Goal: Task Accomplishment & Management: Use online tool/utility

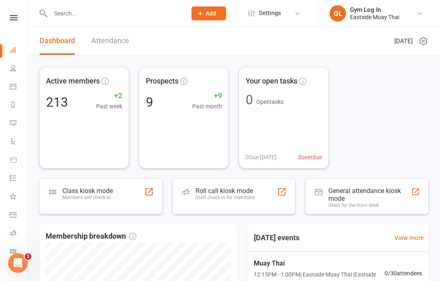
click at [240, 196] on div "Staff check-in for members" at bounding box center [225, 198] width 59 height 6
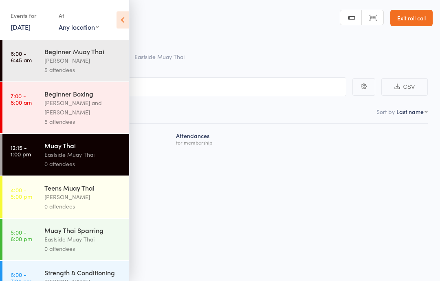
click at [129, 18] on icon at bounding box center [122, 19] width 13 height 17
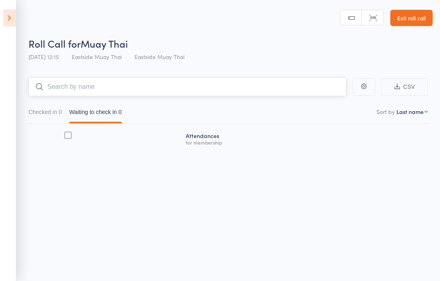
click at [160, 86] on input "search" at bounding box center [188, 86] width 318 height 19
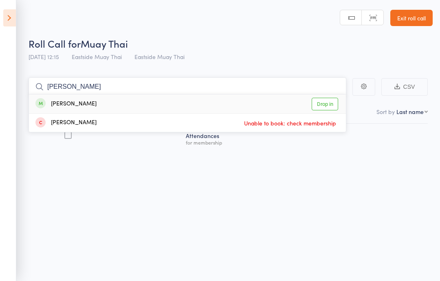
type input "ann"
click at [321, 101] on link "Drop in" at bounding box center [325, 104] width 26 height 13
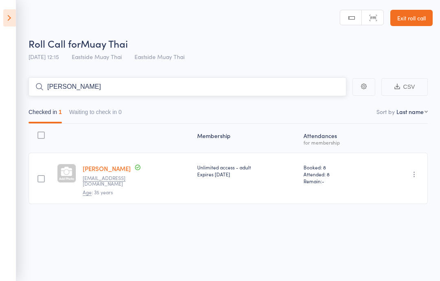
type input "jesse"
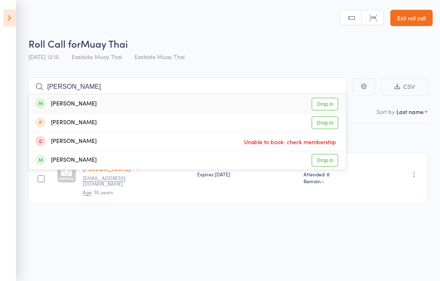
click at [325, 108] on link "Drop in" at bounding box center [325, 104] width 26 height 13
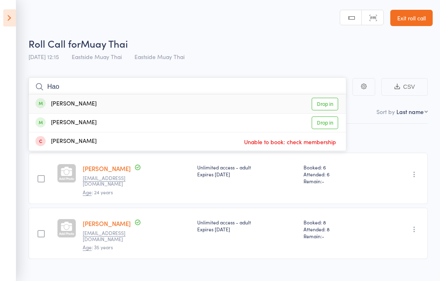
type input "Hao"
click at [171, 98] on div "Hao Fu Drop in" at bounding box center [187, 103] width 317 height 19
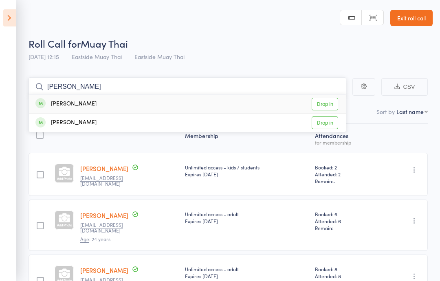
type input "chris m"
click at [100, 98] on div "Chris Mulcahy Drop in" at bounding box center [187, 103] width 317 height 19
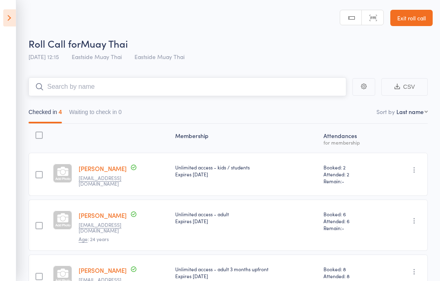
click at [220, 92] on input "search" at bounding box center [188, 86] width 318 height 19
type input "drew"
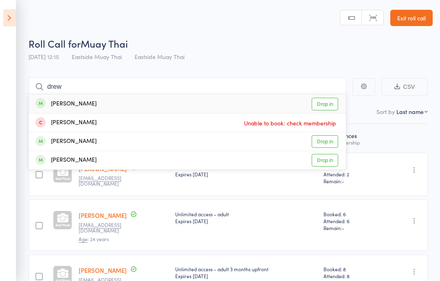
click at [329, 95] on div "Drew Scanlon Drop in" at bounding box center [187, 103] width 317 height 19
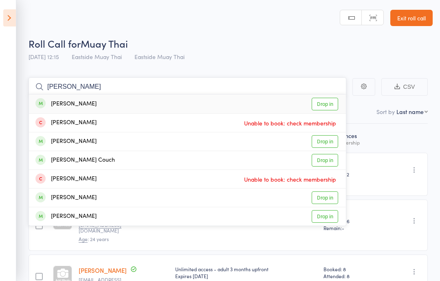
type input "jackie"
click at [320, 107] on link "Drop in" at bounding box center [325, 104] width 26 height 13
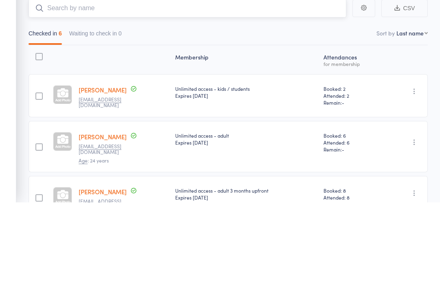
scroll to position [31, 0]
